Goal: Task Accomplishment & Management: Complete application form

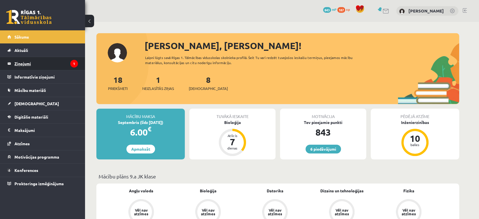
click at [56, 62] on legend "Ziņojumi 1" at bounding box center [45, 63] width 63 height 13
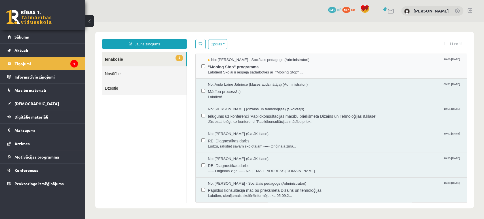
click at [271, 58] on span "No: Dagnija Gaubšteina - Sociālais pedagogs (Administratori)" at bounding box center [258, 59] width 101 height 5
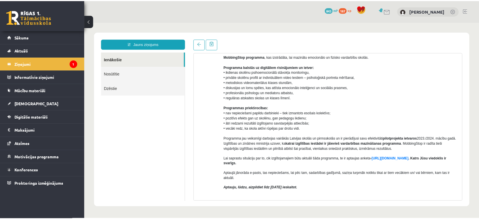
scroll to position [126, 0]
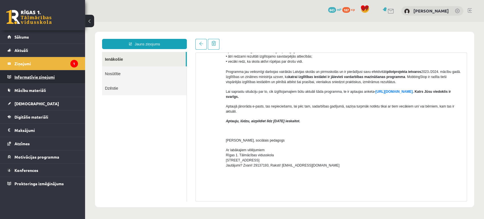
click at [61, 77] on legend "Informatīvie ziņojumi 0" at bounding box center [45, 76] width 63 height 13
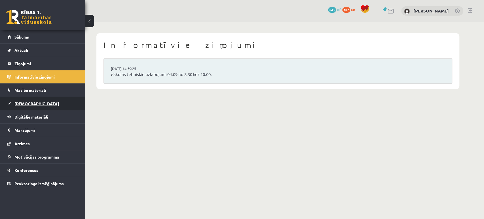
click at [56, 101] on link "[DEMOGRAPHIC_DATA]" at bounding box center [42, 103] width 71 height 13
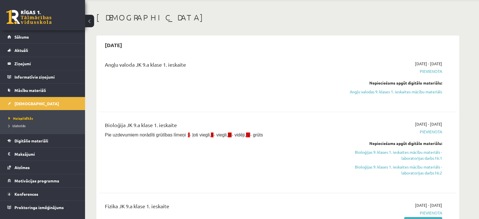
scroll to position [31, 0]
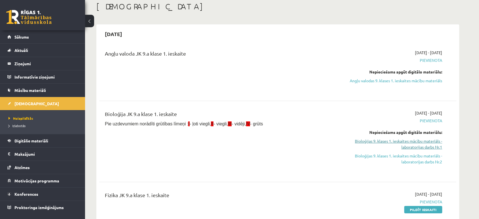
click at [429, 145] on link "Bioloģijas 9. klases 1. ieskaites mācību materiāls - laboratorijas darbs Nr.1" at bounding box center [388, 144] width 107 height 12
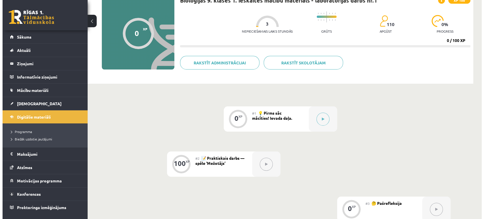
scroll to position [31, 0]
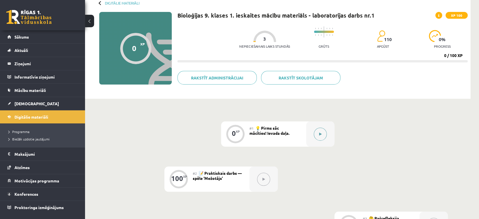
click at [314, 133] on div at bounding box center [320, 133] width 28 height 25
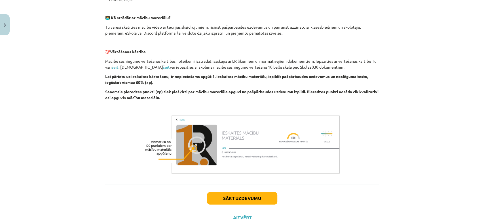
scroll to position [182, 0]
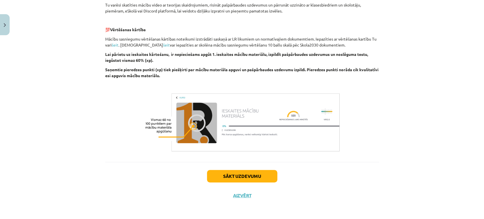
click at [239, 169] on div "Sākt uzdevumu Aizvērt" at bounding box center [242, 182] width 274 height 40
click at [246, 176] on button "Sākt uzdevumu" at bounding box center [242, 176] width 70 height 12
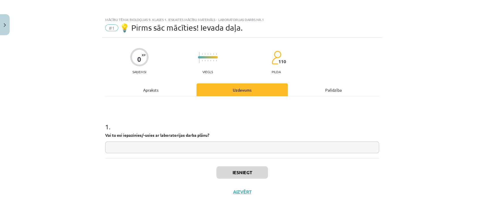
click at [239, 142] on input "text" at bounding box center [242, 147] width 274 height 12
type input "*"
type input "**"
click at [253, 170] on button "Iesniegt" at bounding box center [242, 172] width 52 height 12
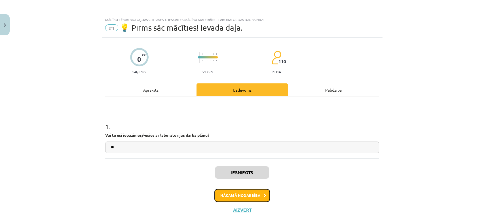
click at [238, 195] on button "Nākamā nodarbība" at bounding box center [242, 195] width 56 height 13
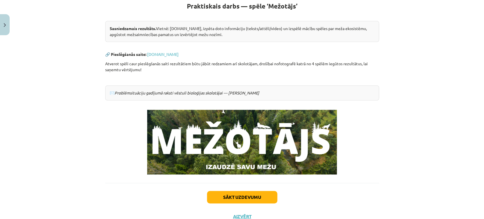
scroll to position [98, 0]
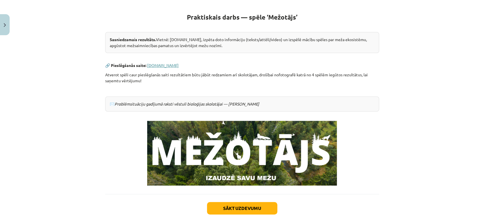
click at [154, 63] on link "[DOMAIN_NAME]" at bounding box center [162, 65] width 31 height 5
